Goal: Information Seeking & Learning: Check status

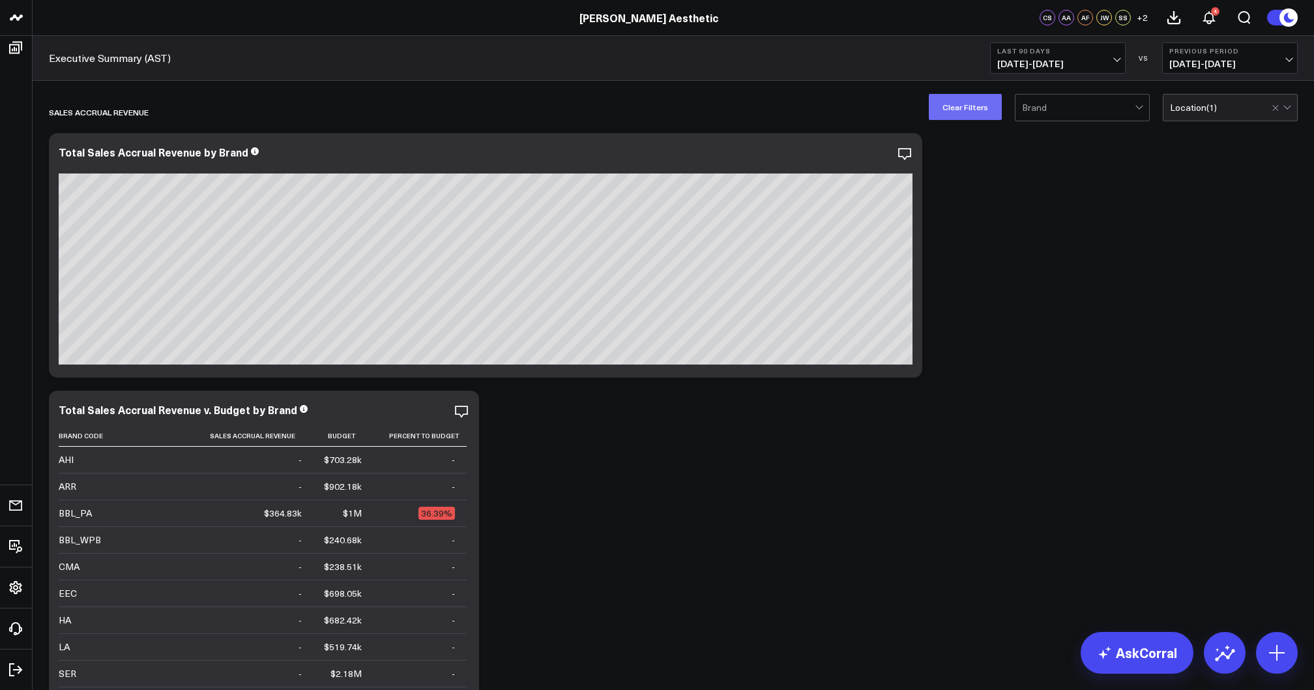
click at [965, 112] on button "Clear Filters" at bounding box center [965, 107] width 73 height 26
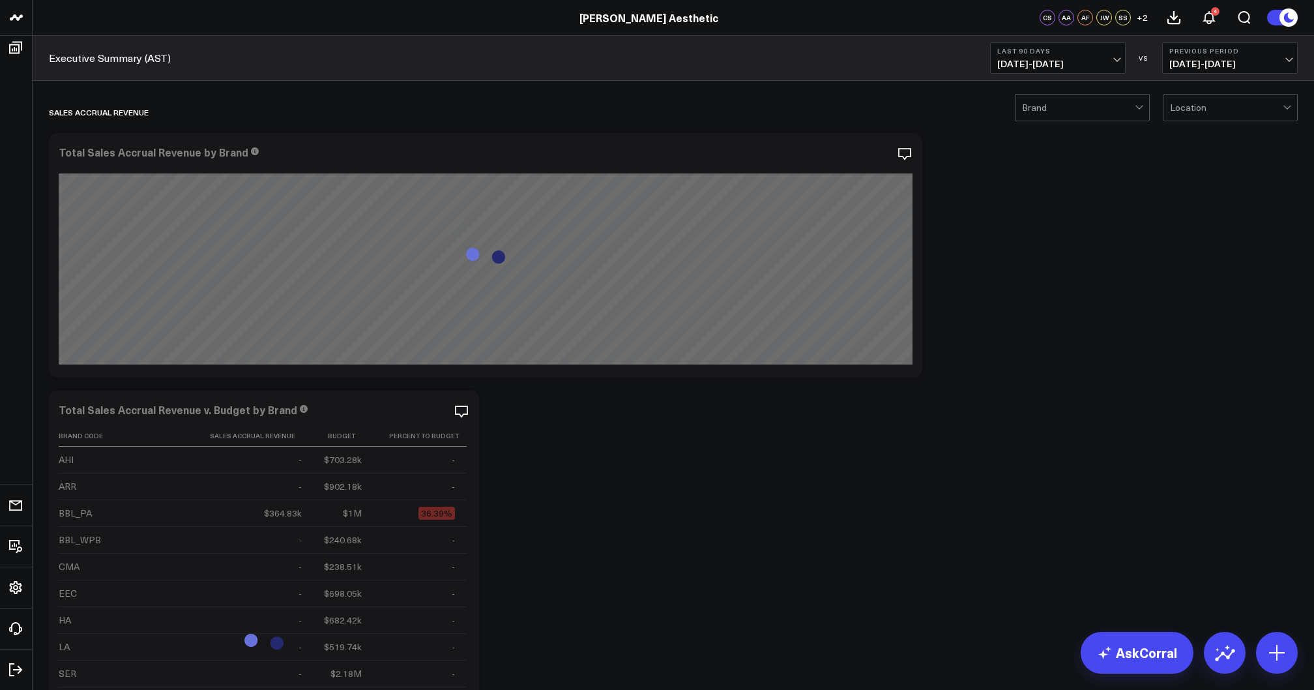
click at [1068, 53] on b "Last 90 Days" at bounding box center [1057, 51] width 121 height 8
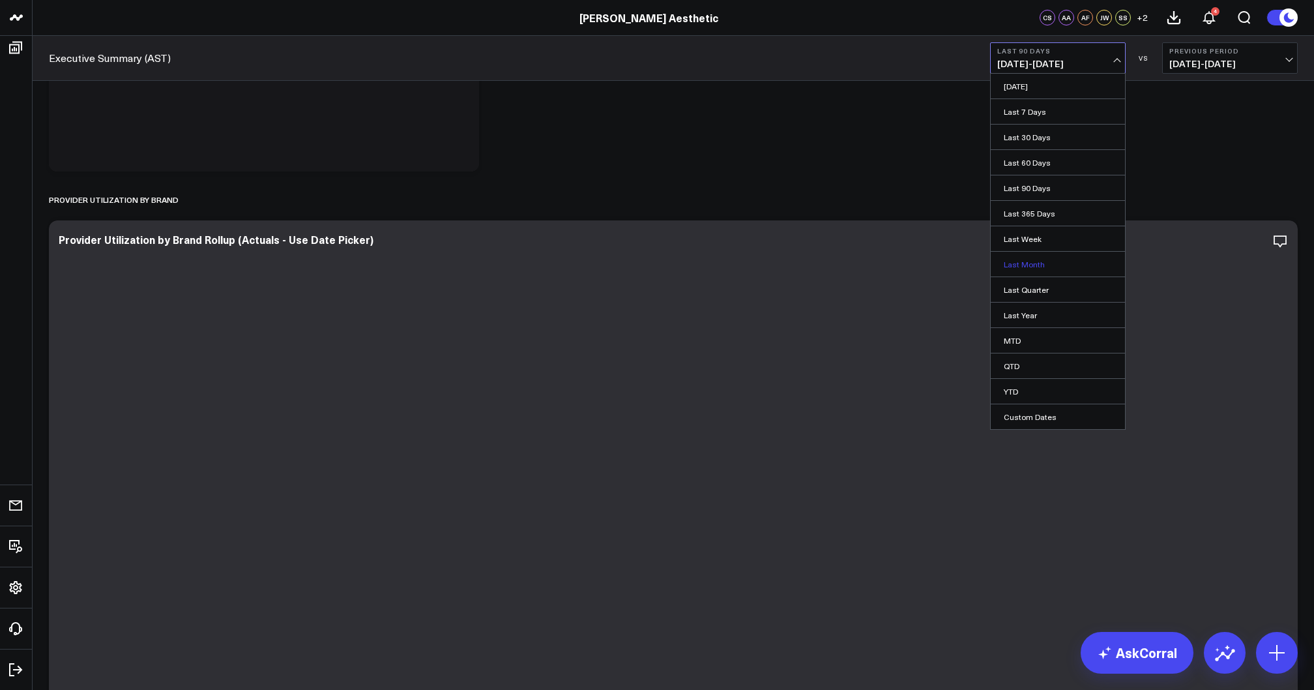
scroll to position [876, 0]
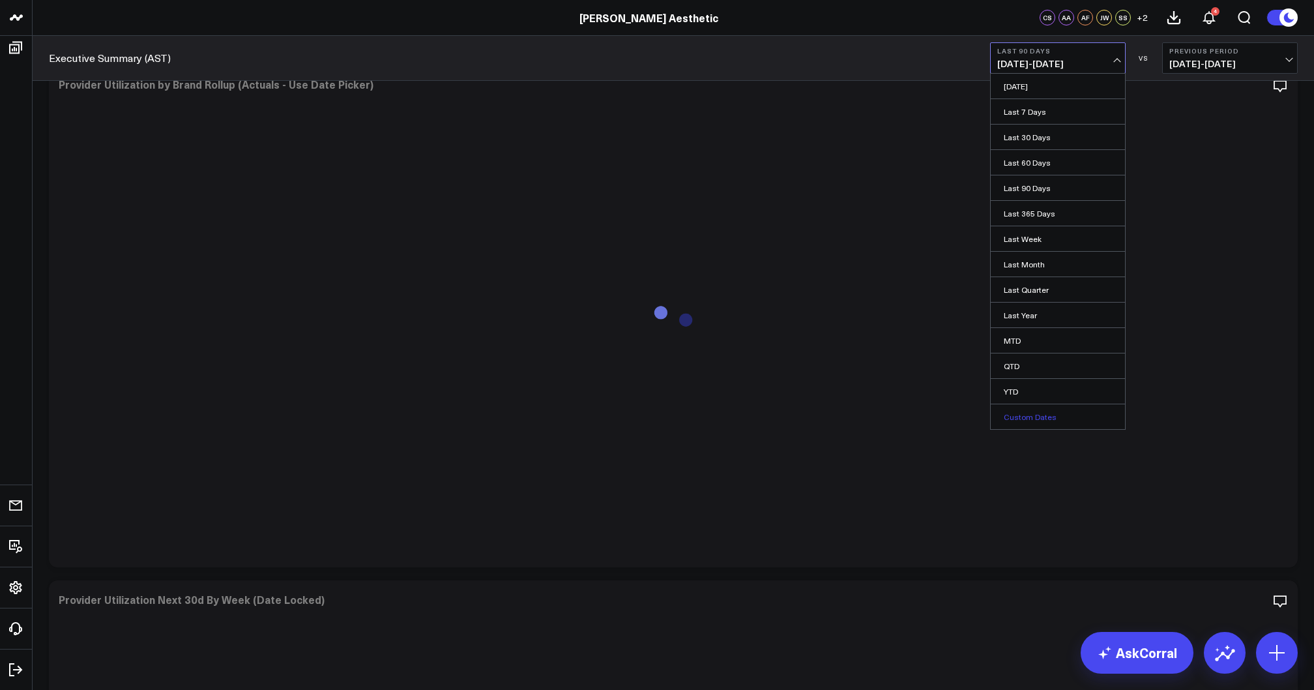
click at [1046, 419] on link "Custom Dates" at bounding box center [1058, 416] width 134 height 25
select select "7"
select select "2025"
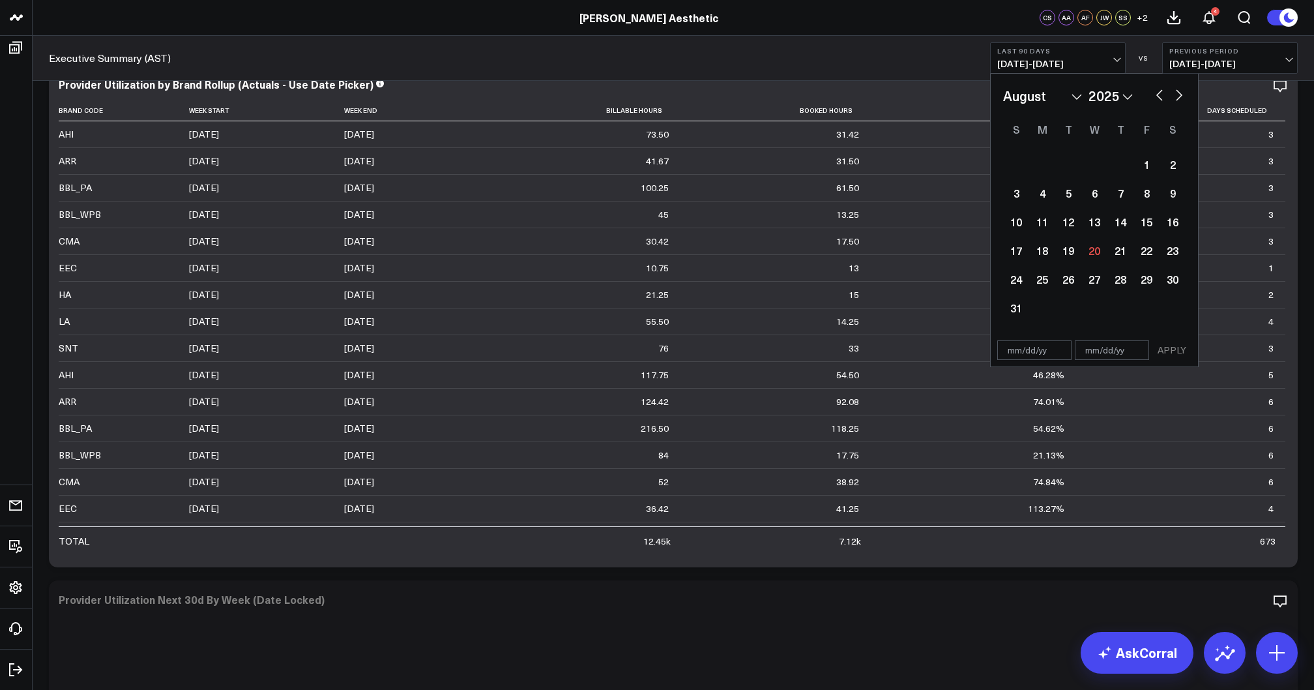
click at [1049, 50] on b "Last 90 Days" at bounding box center [1057, 51] width 121 height 8
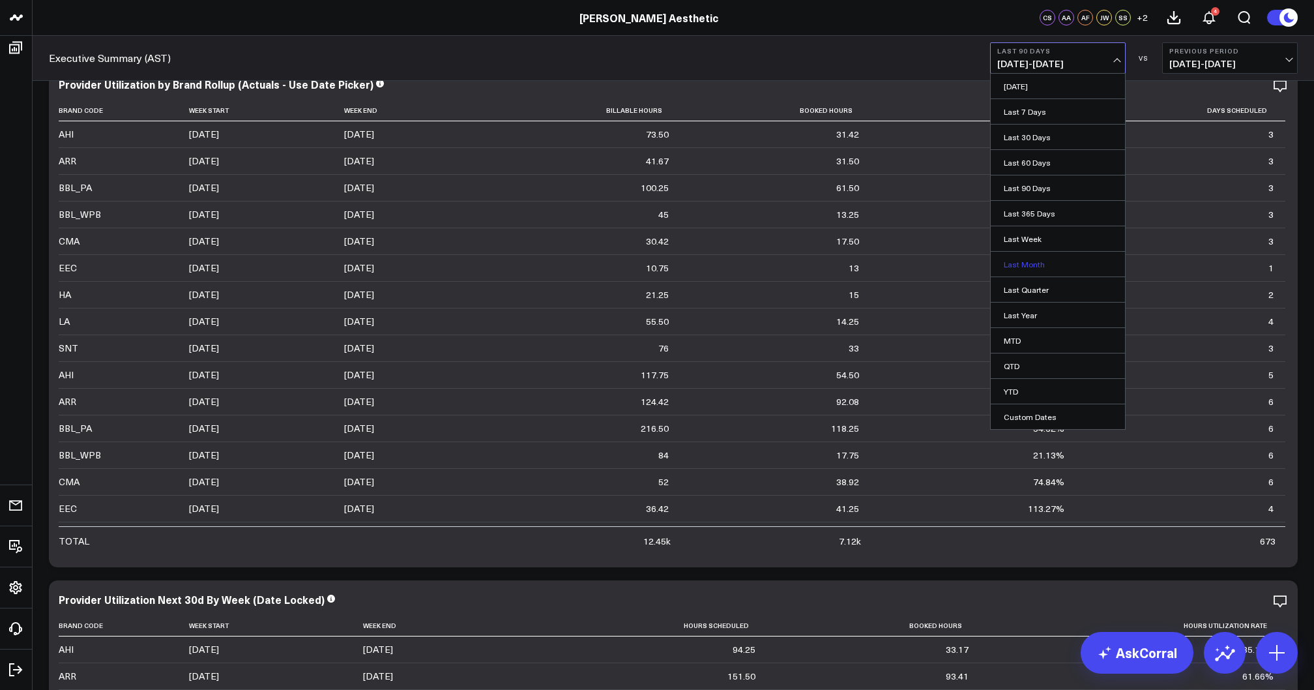
click at [1038, 267] on link "Last Month" at bounding box center [1058, 264] width 134 height 25
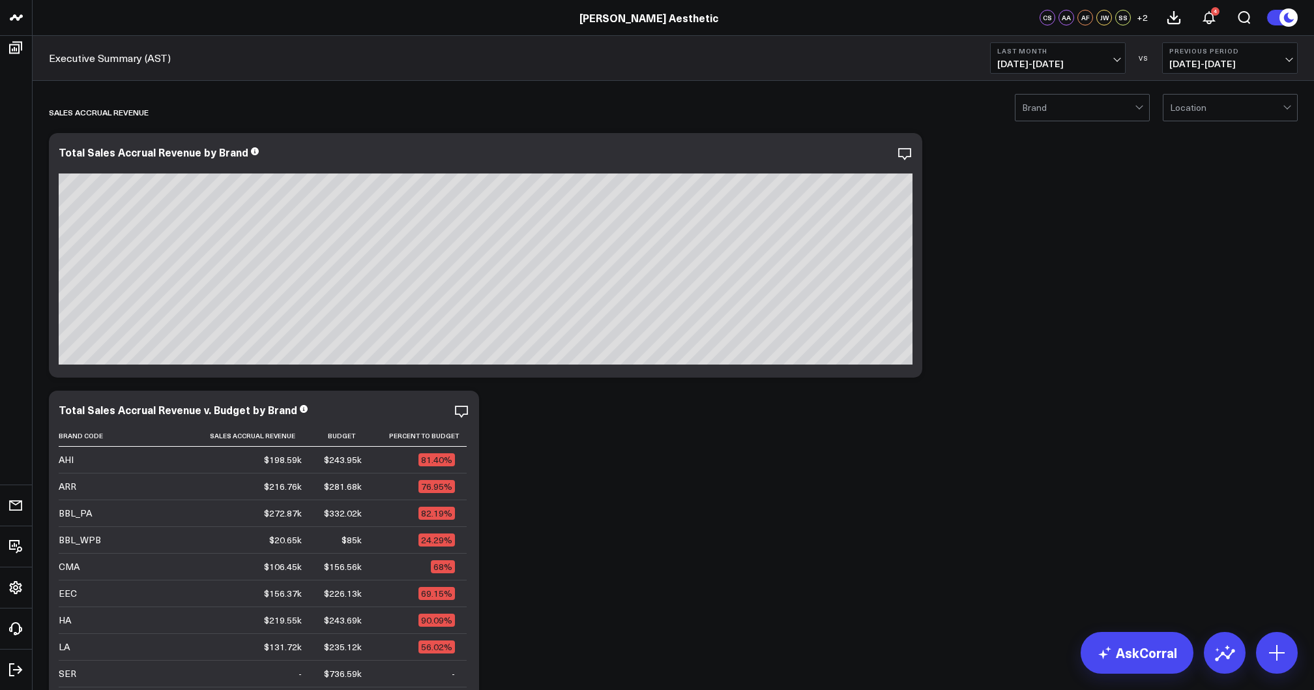
click at [1065, 69] on span "[DATE] - [DATE]" at bounding box center [1057, 64] width 121 height 10
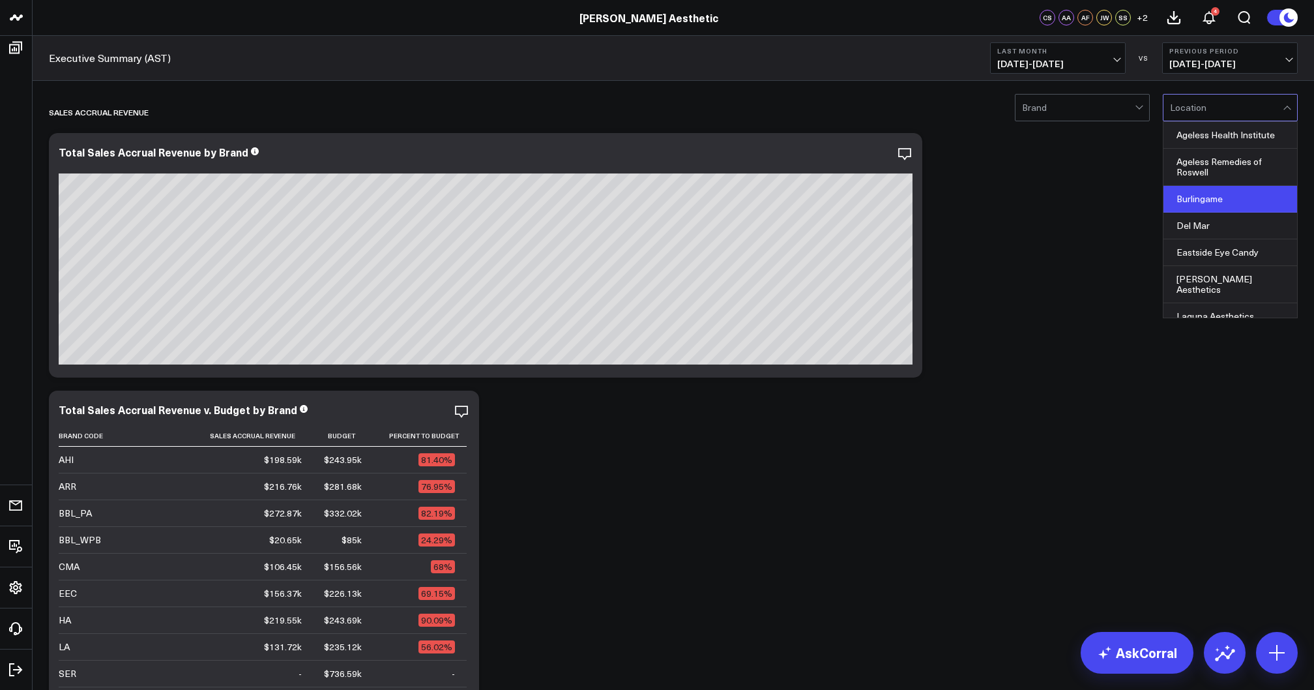
scroll to position [137, 0]
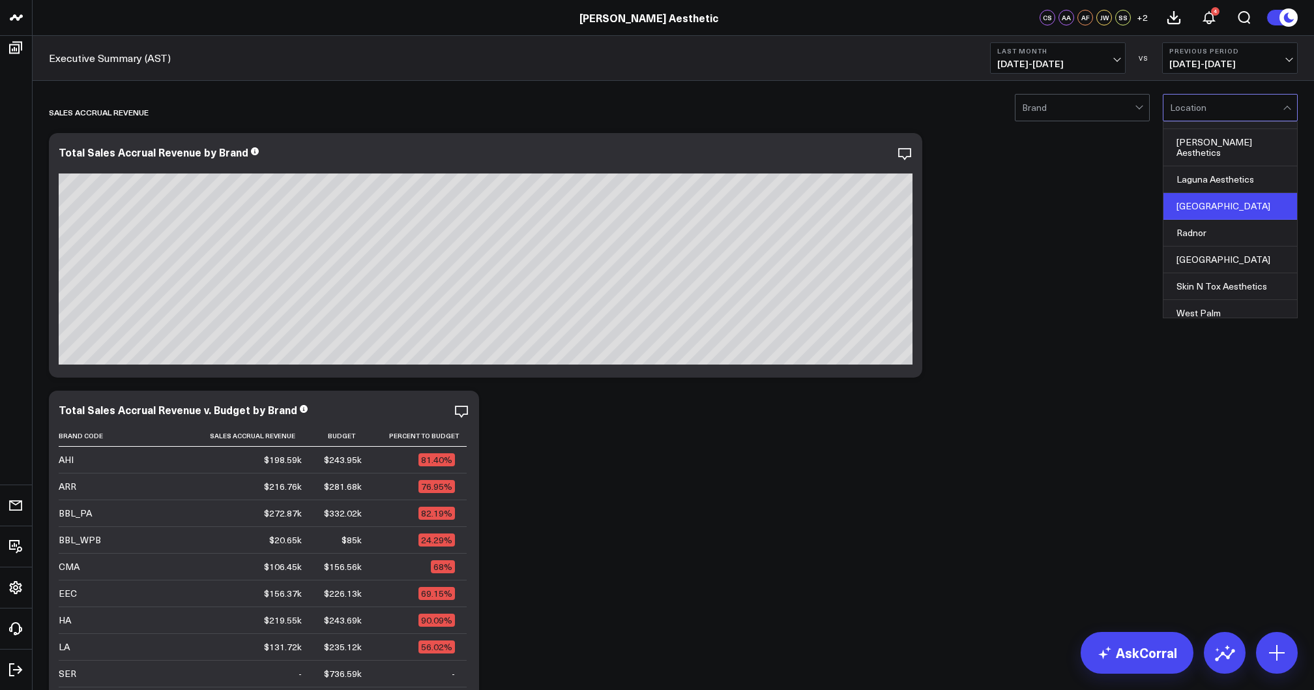
click at [1214, 199] on div "[GEOGRAPHIC_DATA]" at bounding box center [1231, 206] width 134 height 27
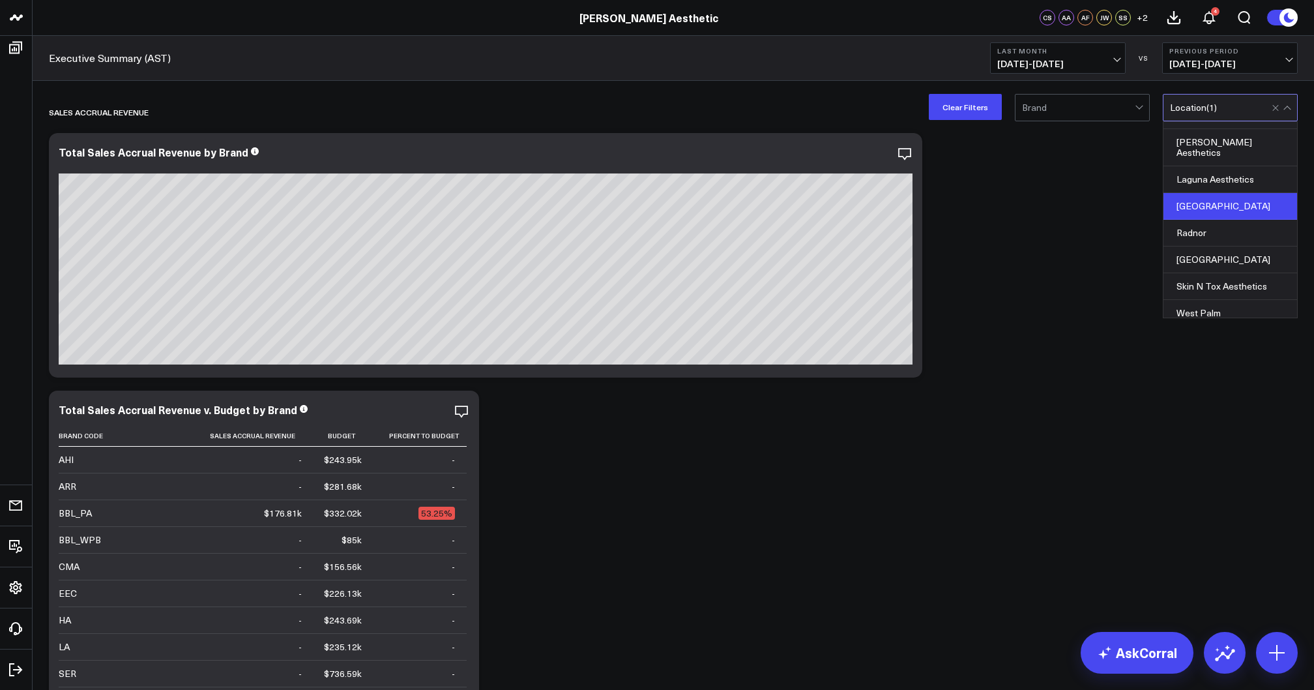
click at [1059, 72] on button "Last Month [DATE] - [DATE]" at bounding box center [1058, 57] width 136 height 31
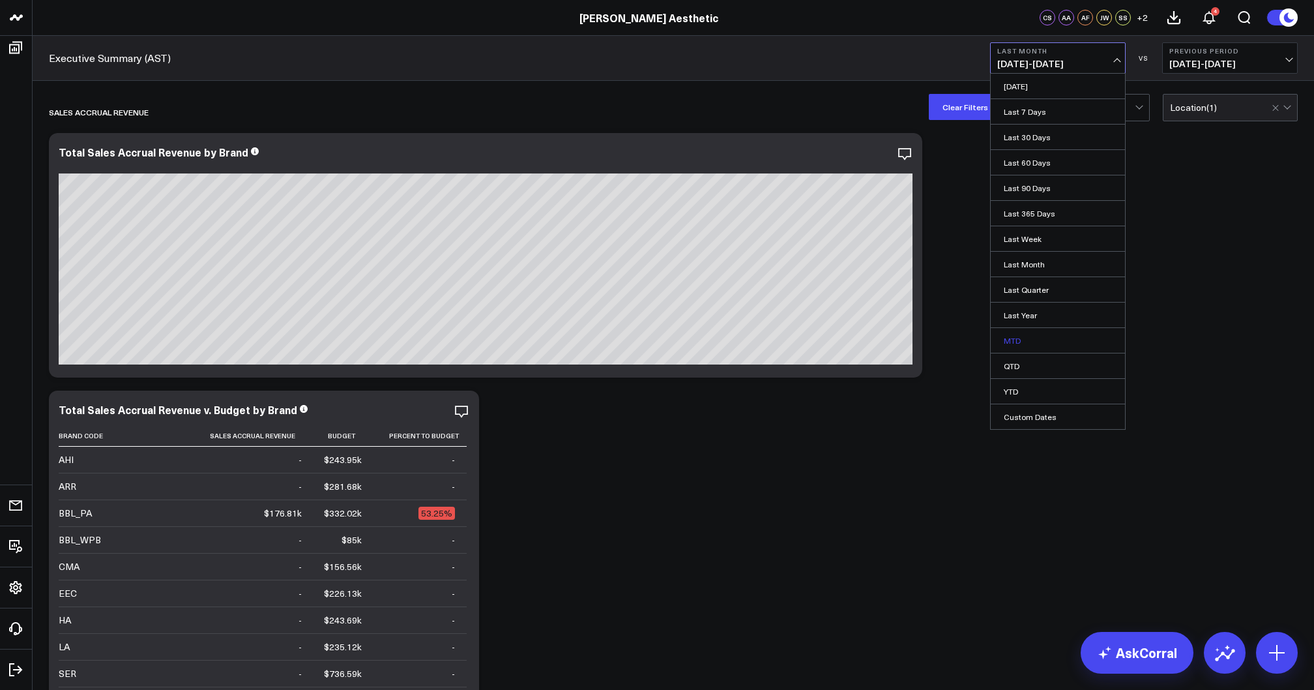
click at [1027, 336] on link "MTD" at bounding box center [1058, 340] width 134 height 25
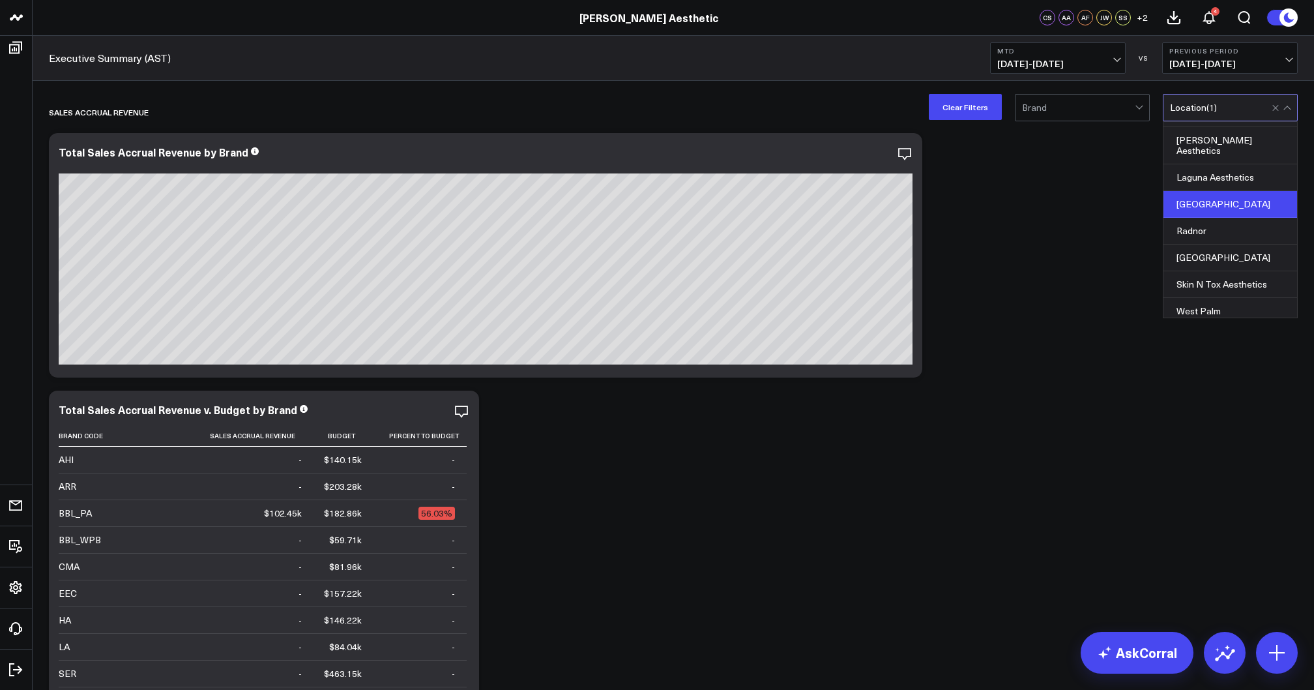
scroll to position [137, 0]
click at [1210, 226] on div "Radnor" at bounding box center [1231, 233] width 134 height 27
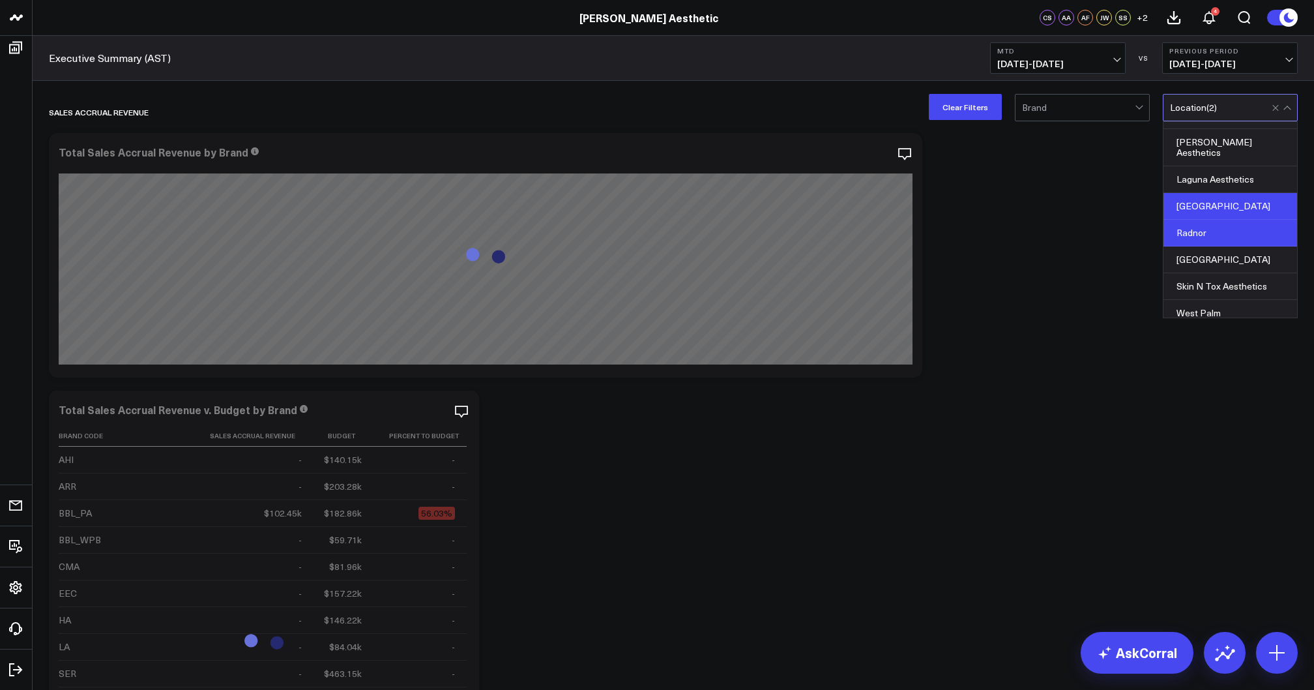
click at [1208, 201] on div "[GEOGRAPHIC_DATA]" at bounding box center [1231, 206] width 134 height 27
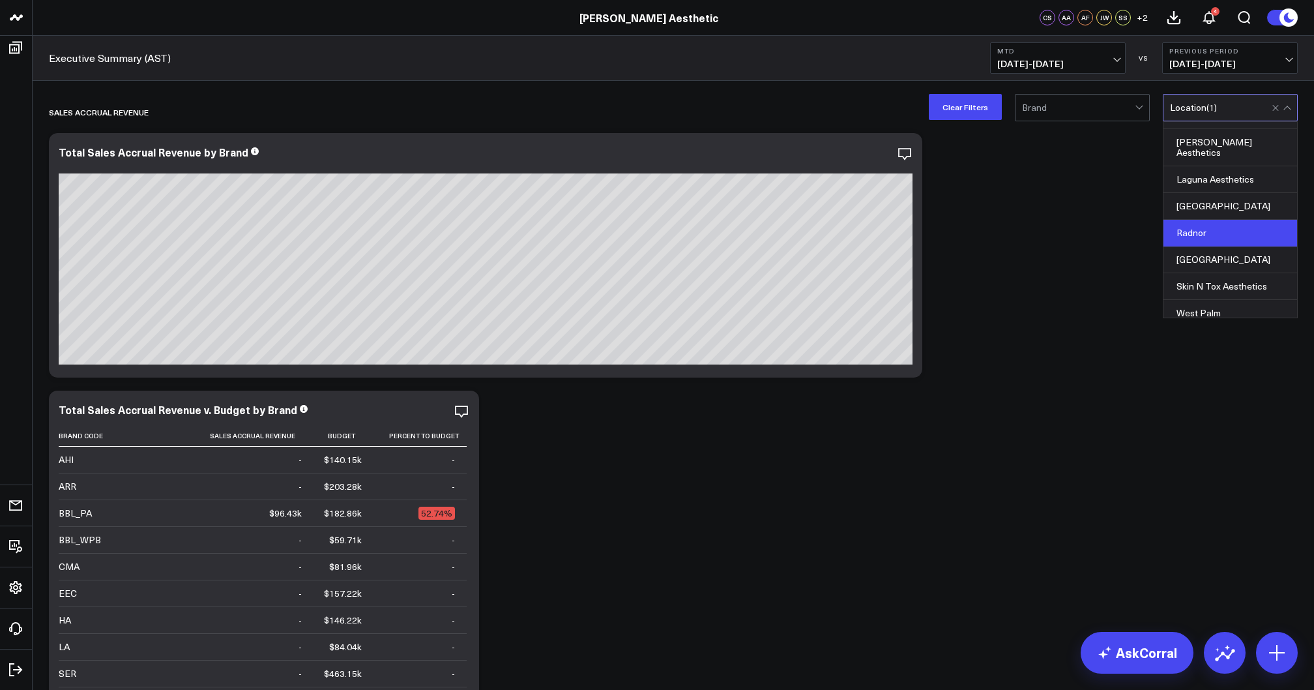
click at [1085, 66] on span "[DATE] - [DATE]" at bounding box center [1057, 64] width 121 height 10
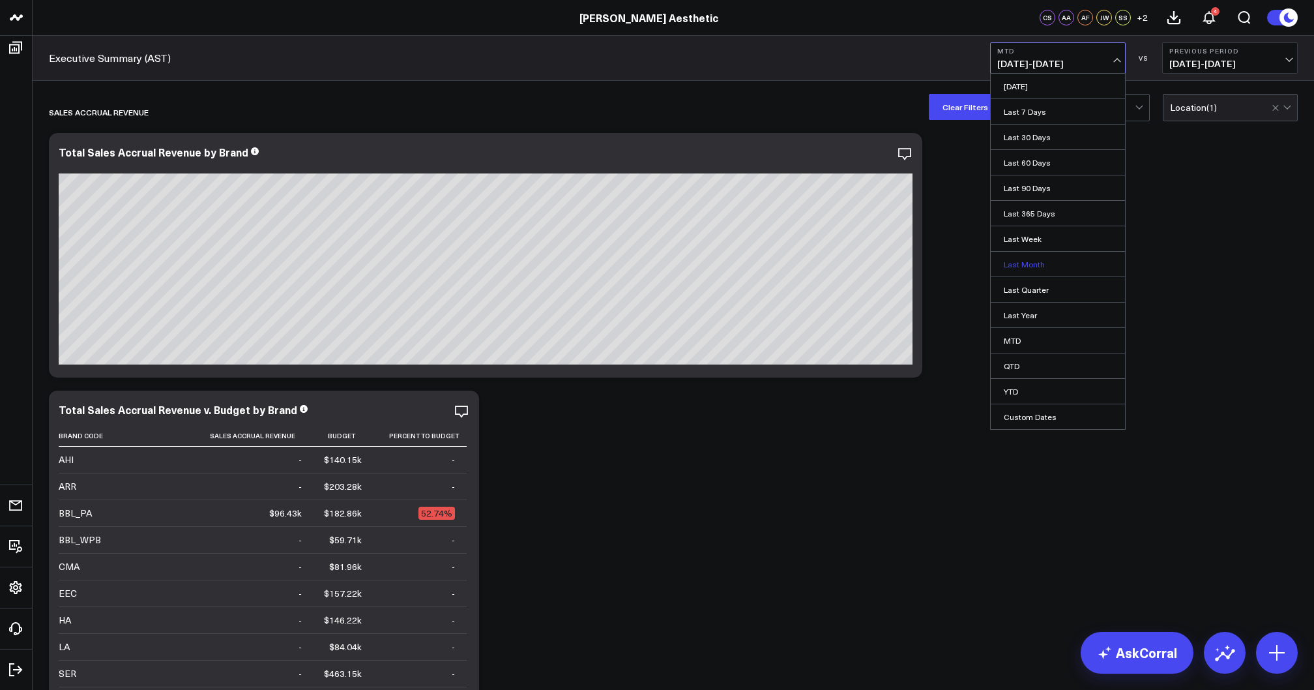
click at [1048, 265] on link "Last Month" at bounding box center [1058, 264] width 134 height 25
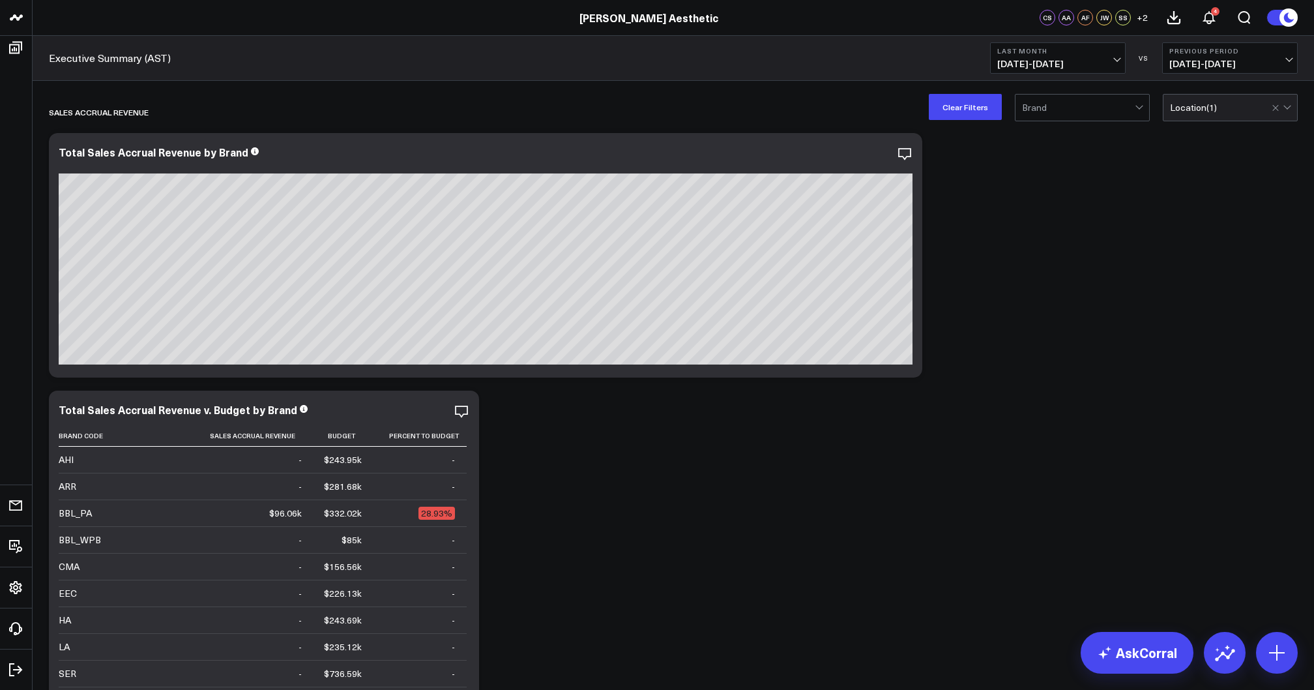
click at [1080, 61] on span "[DATE] - [DATE]" at bounding box center [1057, 64] width 121 height 10
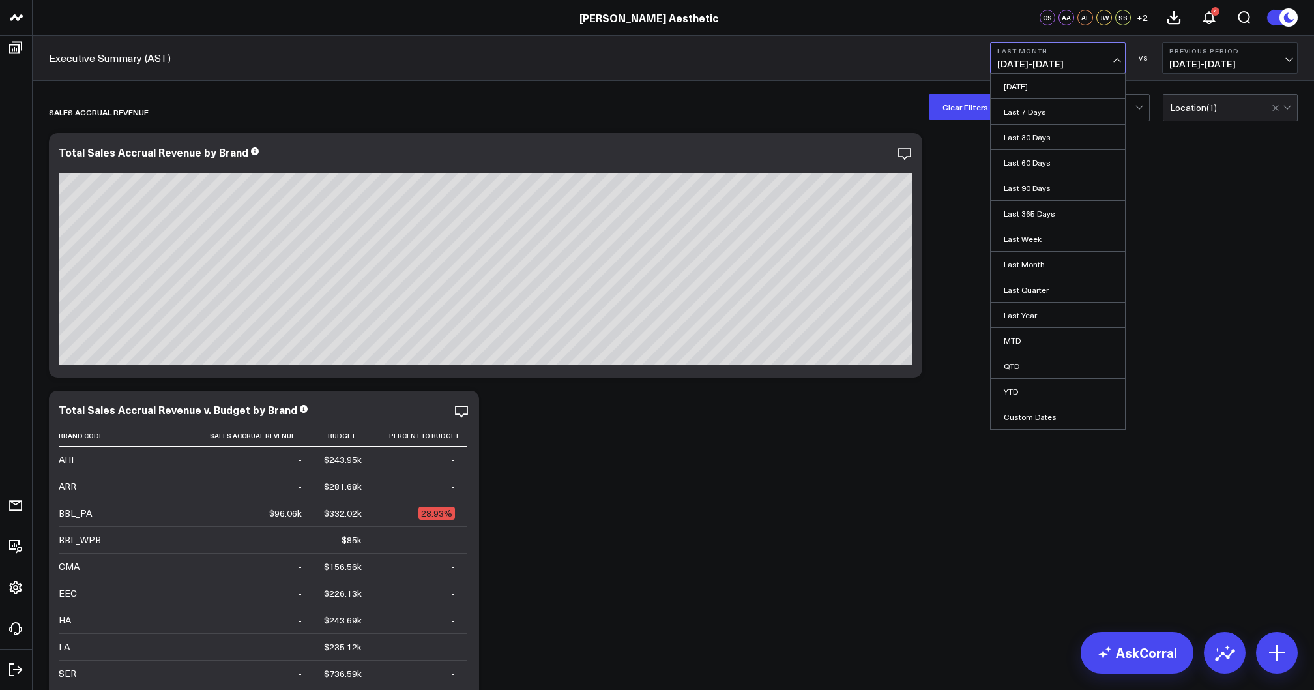
click at [1224, 121] on div "option [GEOGRAPHIC_DATA], deselected. Location ( 1 )" at bounding box center [1230, 107] width 135 height 27
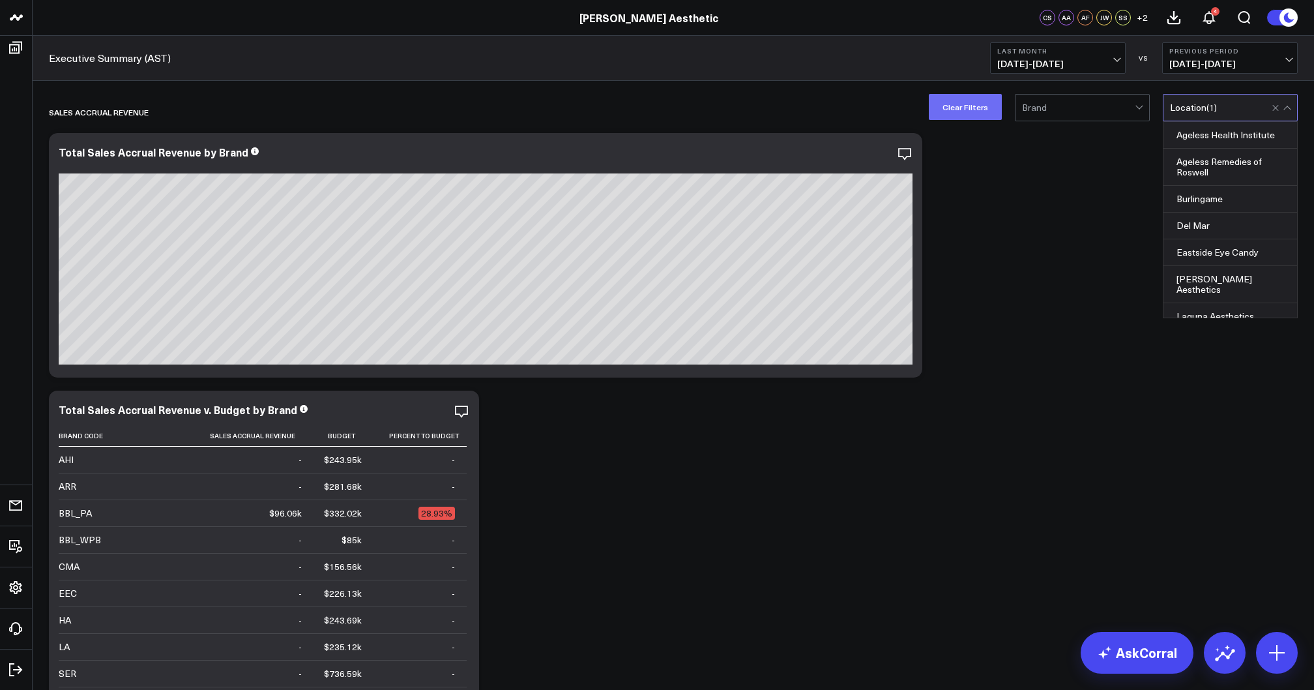
click at [967, 108] on button "Clear Filters" at bounding box center [965, 107] width 73 height 26
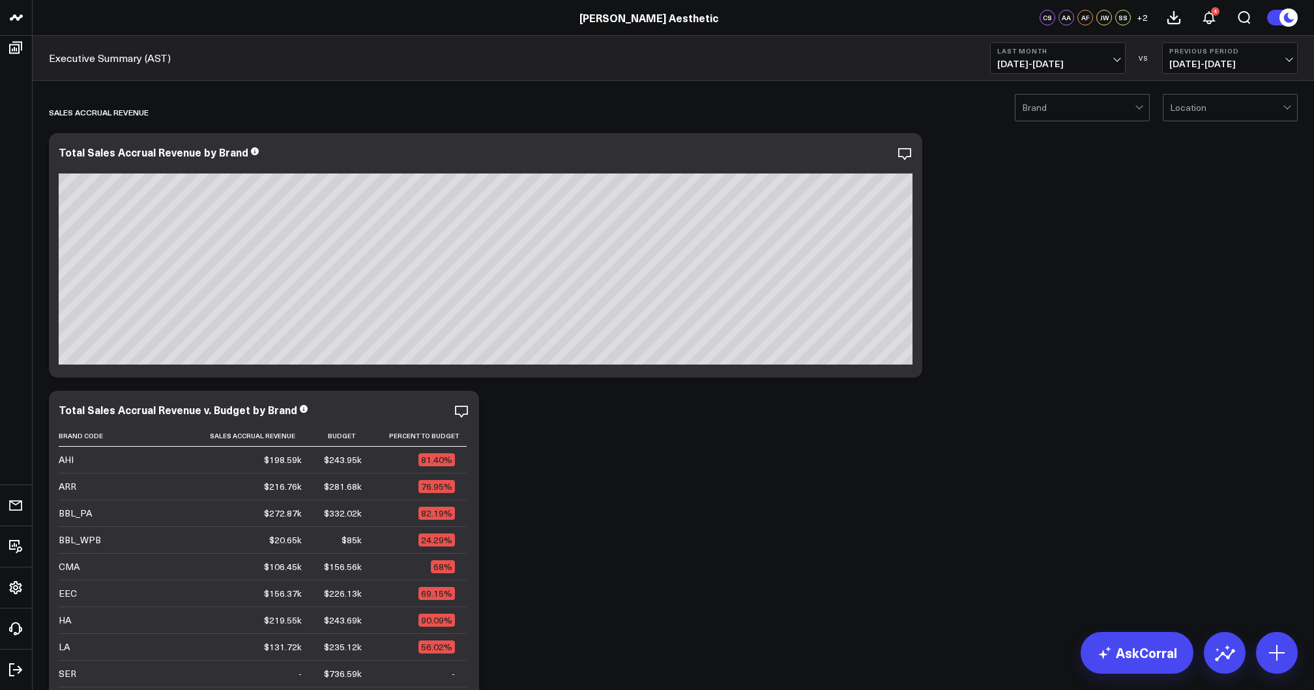
click at [1076, 66] on span "[DATE] - [DATE]" at bounding box center [1057, 64] width 121 height 10
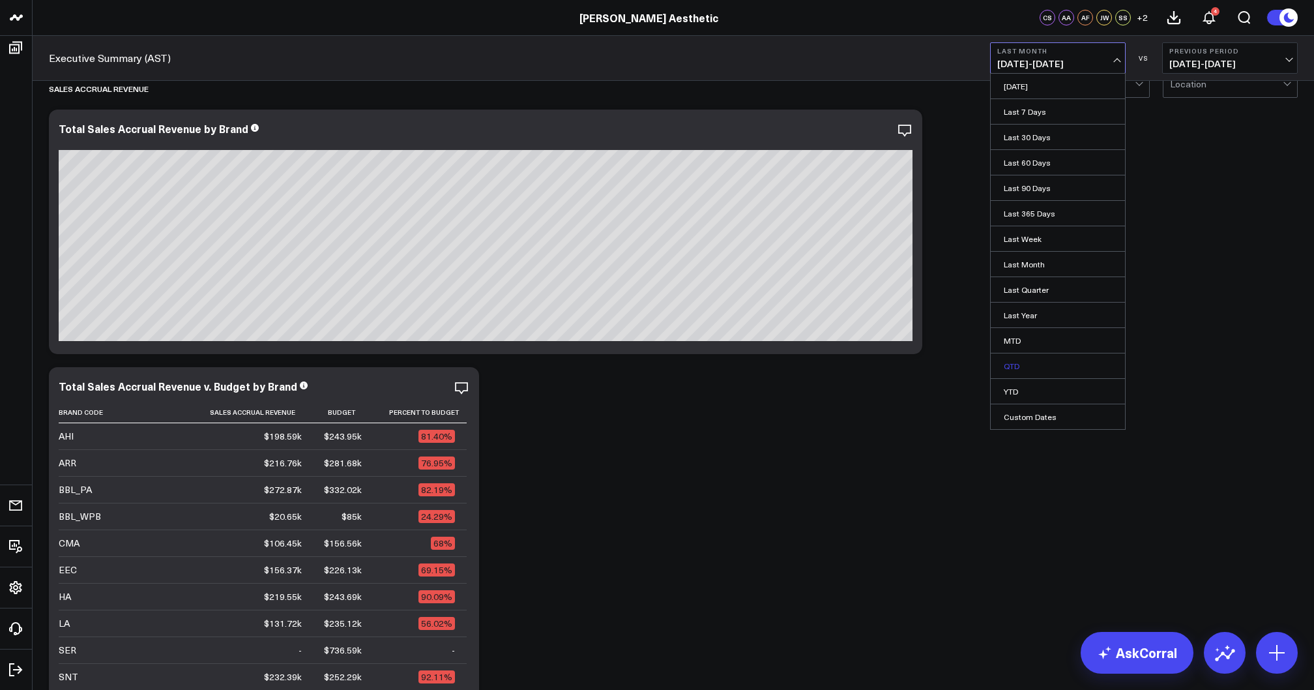
scroll to position [27, 0]
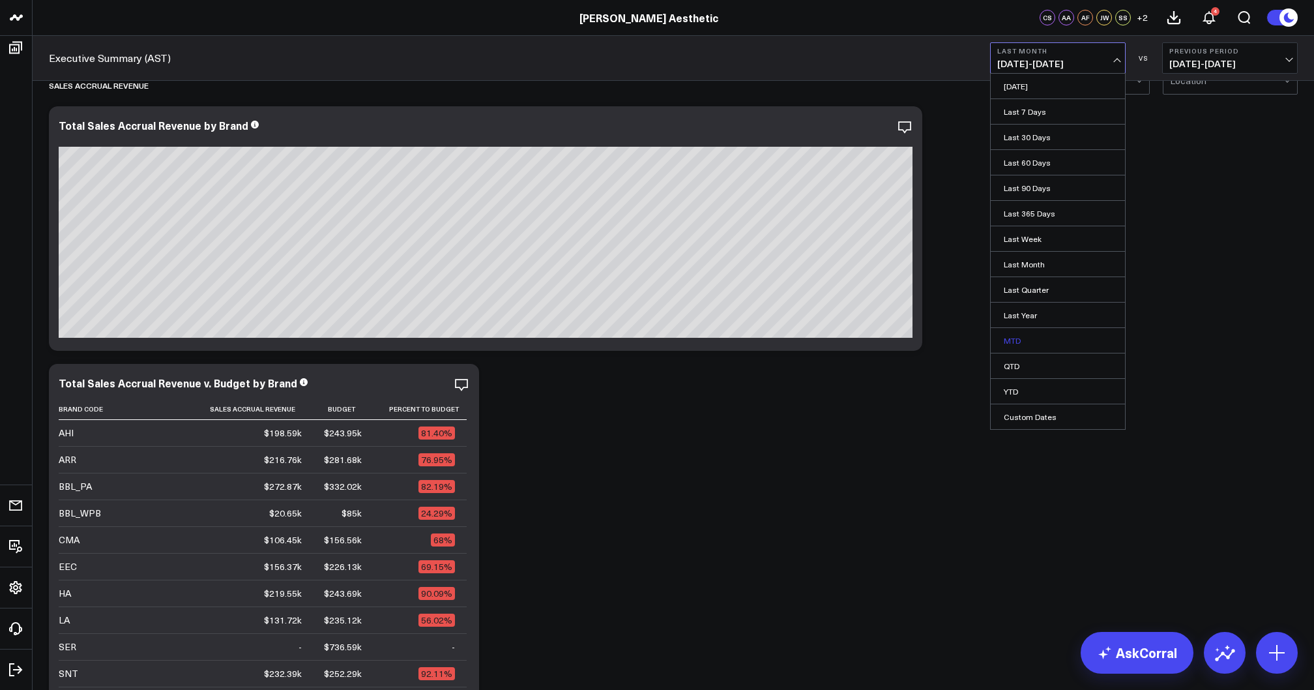
click at [1026, 335] on link "MTD" at bounding box center [1058, 340] width 134 height 25
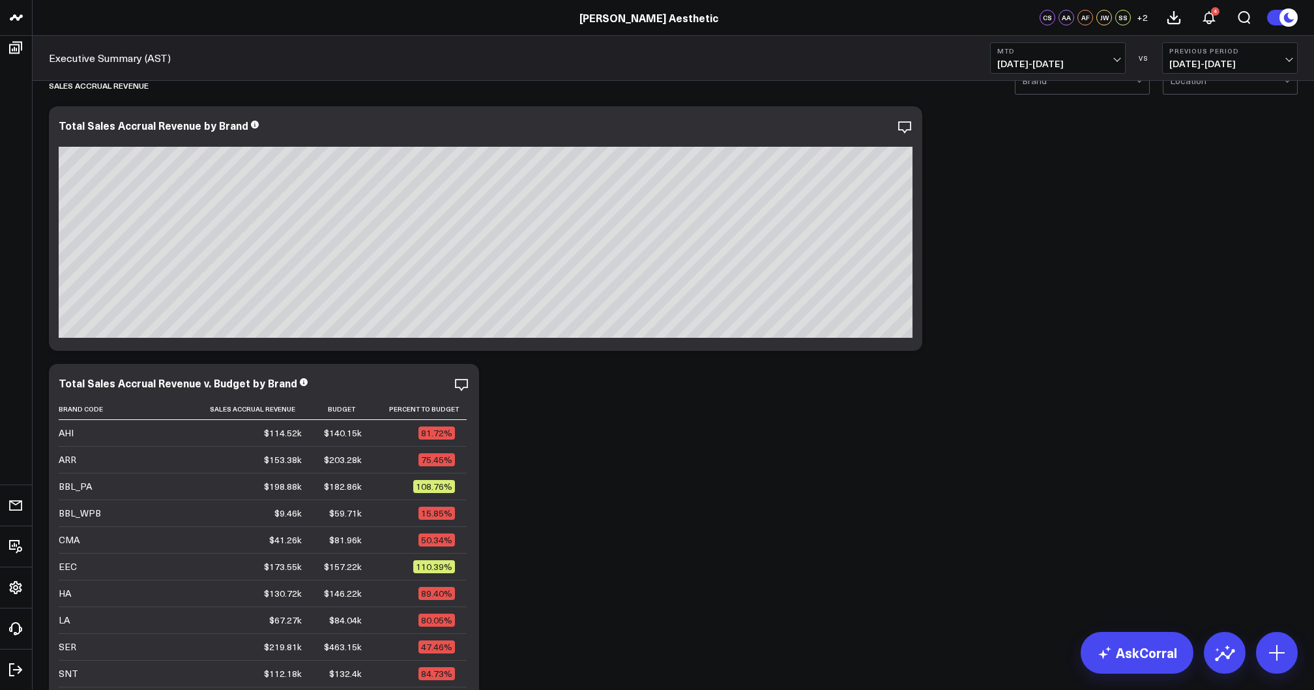
click at [1091, 66] on span "[DATE] - [DATE]" at bounding box center [1057, 64] width 121 height 10
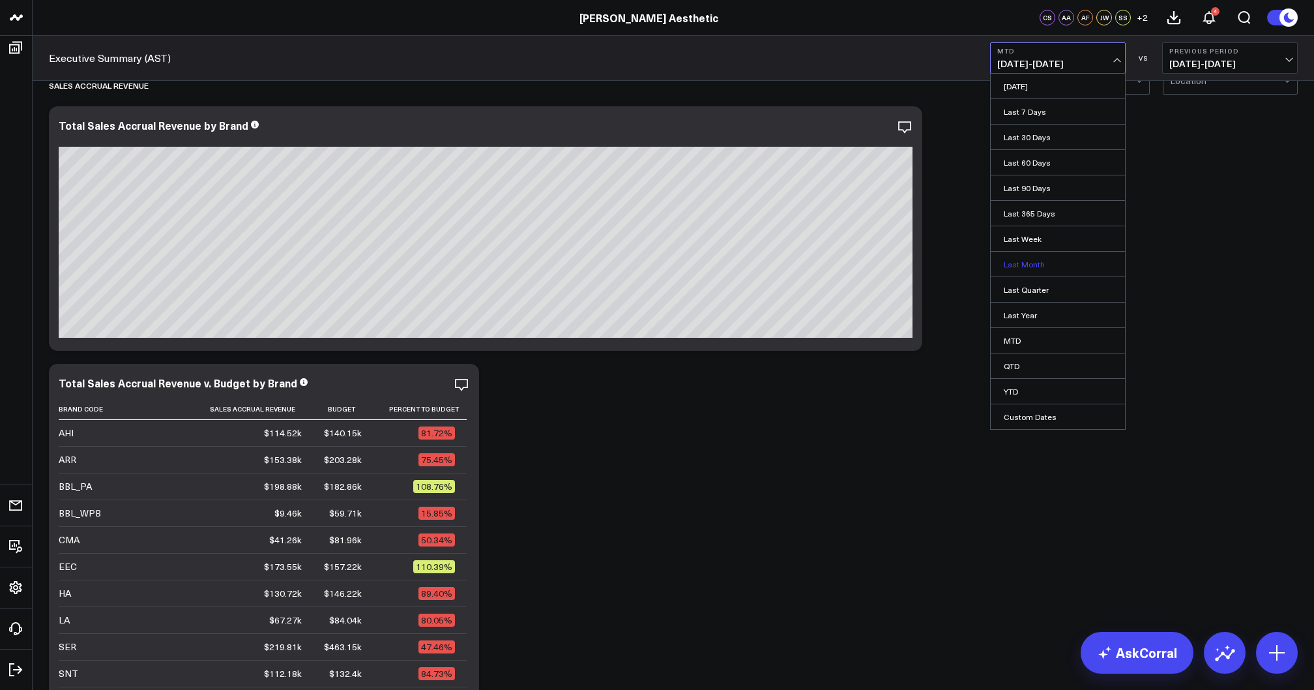
click at [1029, 262] on link "Last Month" at bounding box center [1058, 264] width 134 height 25
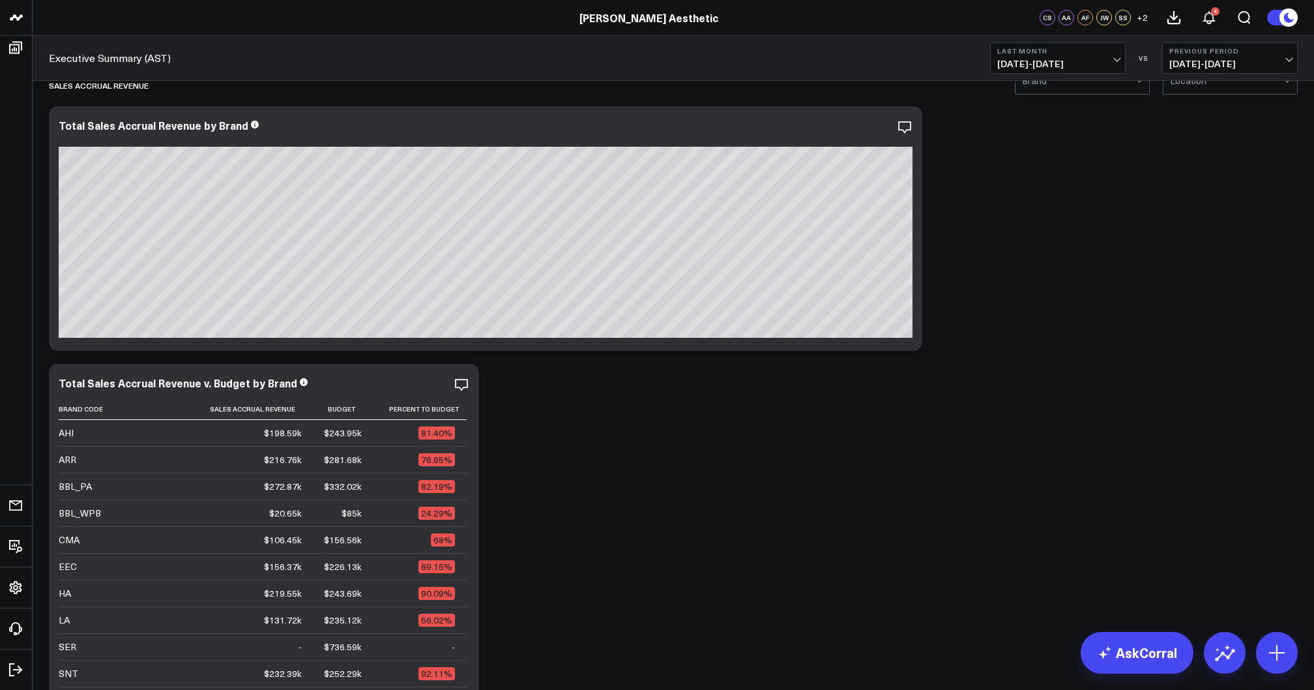
click at [1057, 61] on span "[DATE] - [DATE]" at bounding box center [1057, 64] width 121 height 10
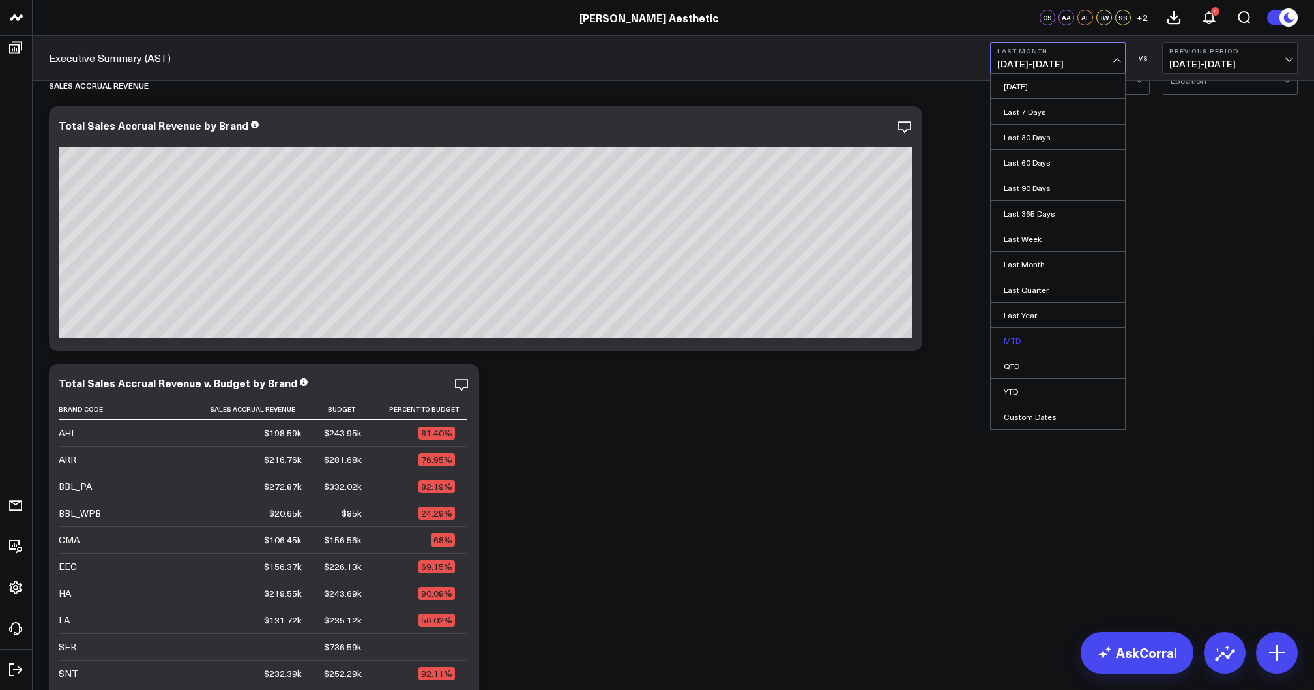
click at [1035, 336] on link "MTD" at bounding box center [1058, 340] width 134 height 25
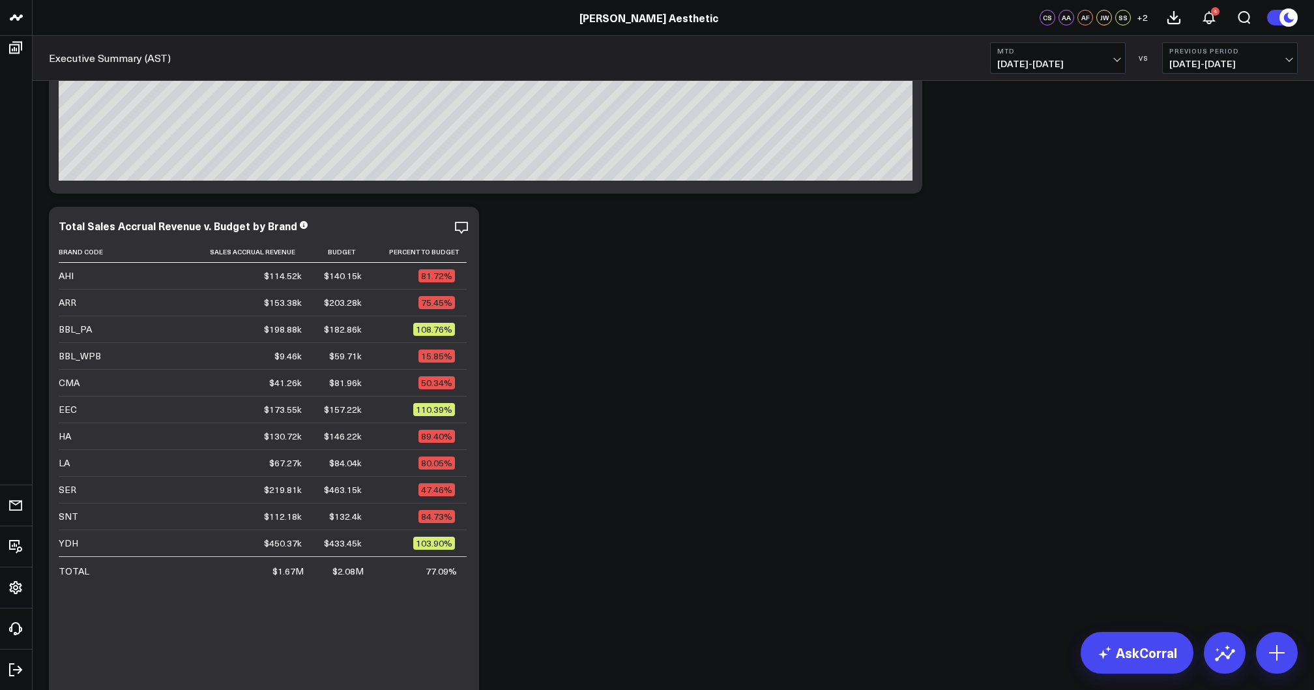
scroll to position [192, 0]
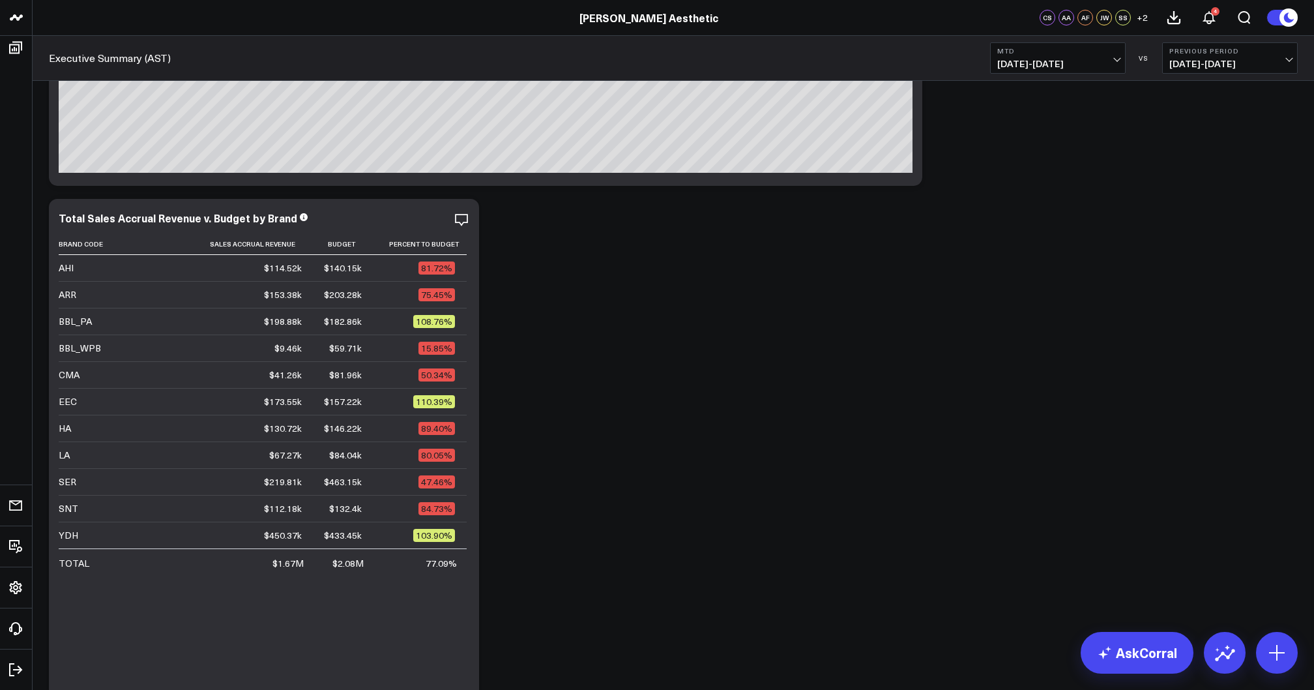
click at [1036, 66] on span "[DATE] - [DATE]" at bounding box center [1057, 64] width 121 height 10
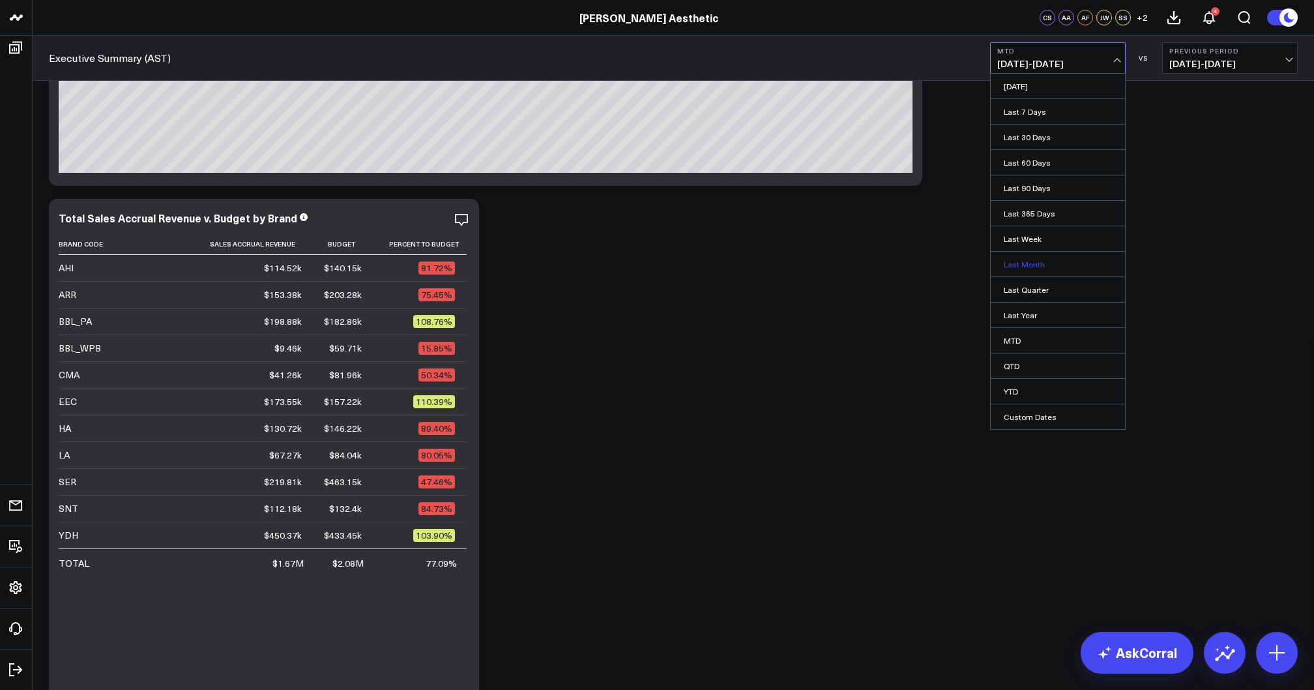
click at [1043, 258] on link "Last Month" at bounding box center [1058, 264] width 134 height 25
